Goal: Entertainment & Leisure: Consume media (video, audio)

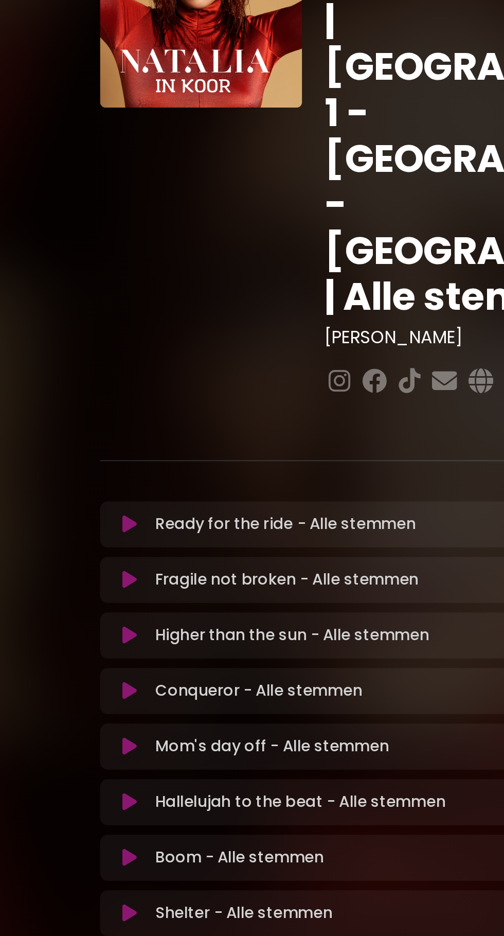
click at [98, 356] on button at bounding box center [93, 361] width 20 height 10
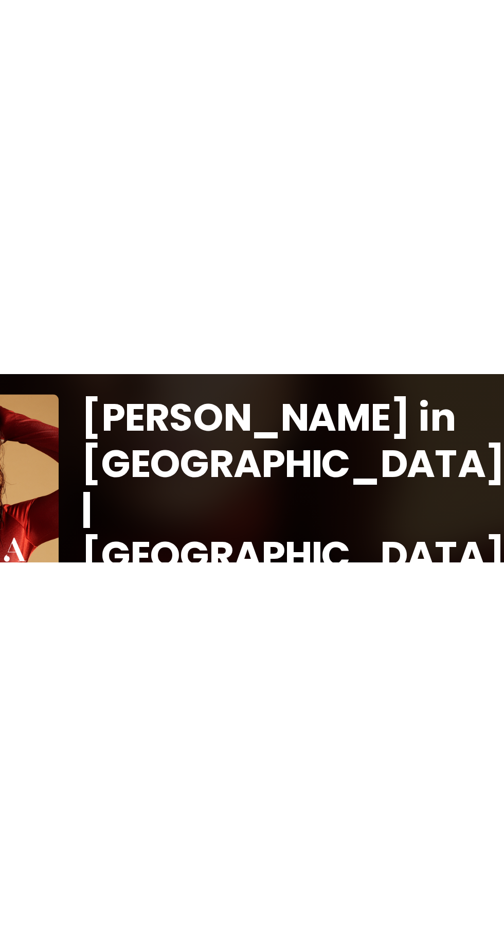
scroll to position [61, 0]
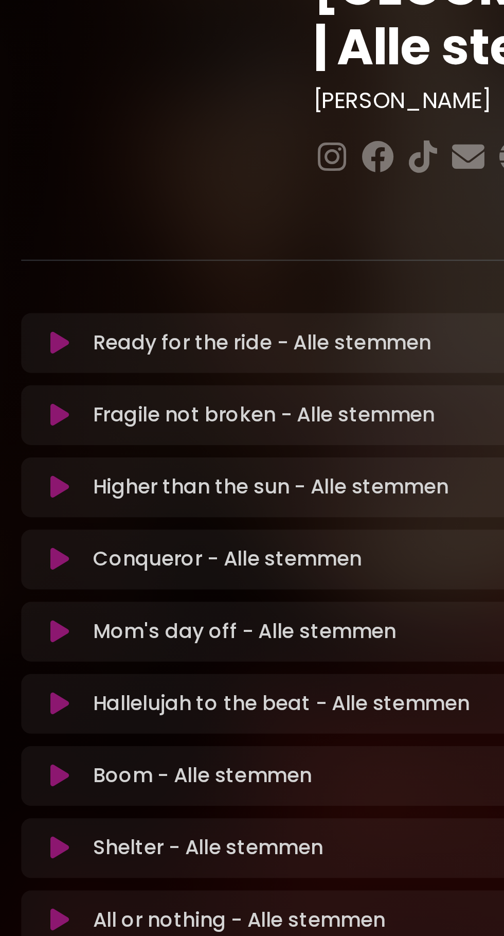
click at [98, 505] on button at bounding box center [93, 510] width 20 height 10
